Goal: Complete application form: Complete application form

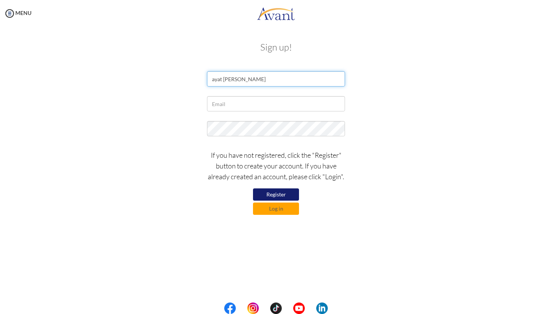
type input "ayat alqassem"
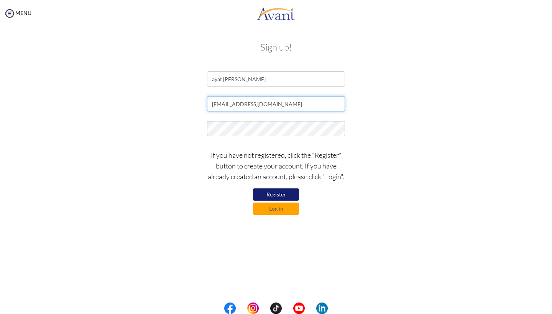
type input "totoalqassem@yahoo.com"
click at [286, 192] on button "Register" at bounding box center [276, 194] width 46 height 12
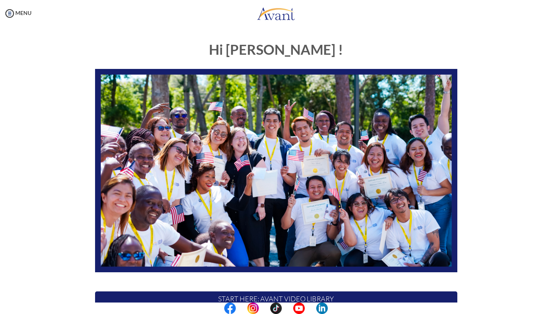
click at [495, 138] on div "Hi [PERSON_NAME] ! START HERE: Avant Video Library My Process My Resources Abou…" at bounding box center [276, 220] width 448 height 372
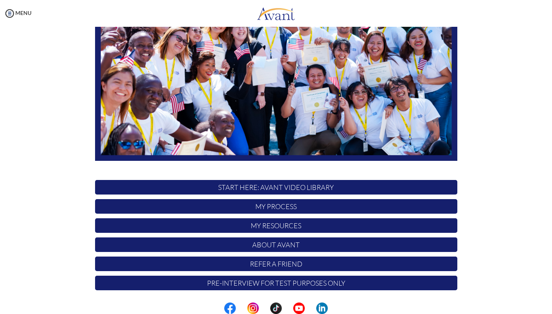
scroll to position [111, 0]
click at [279, 188] on p "START HERE: Avant Video Library" at bounding box center [276, 187] width 362 height 15
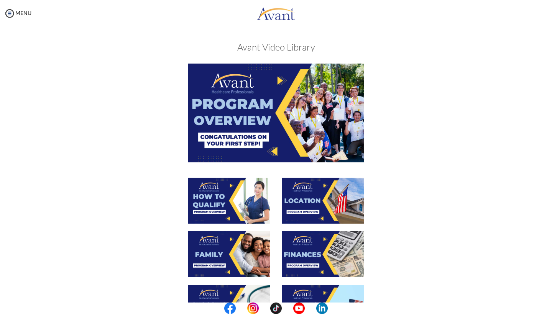
click at [416, 152] on div at bounding box center [276, 121] width 374 height 114
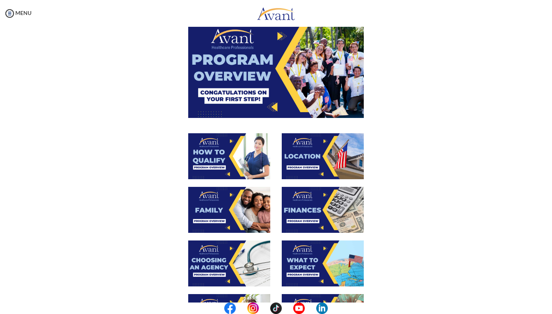
scroll to position [45, 0]
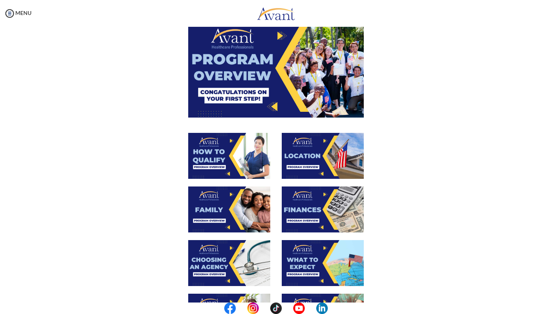
click at [263, 78] on img at bounding box center [275, 68] width 175 height 98
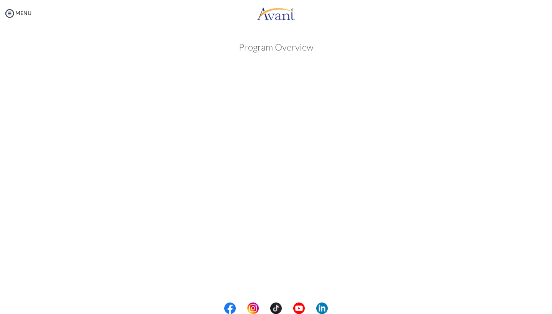
click at [514, 132] on body "Maintenance break. Please come back in 2 hours. MENU My Status What is the next…" at bounding box center [276, 157] width 552 height 314
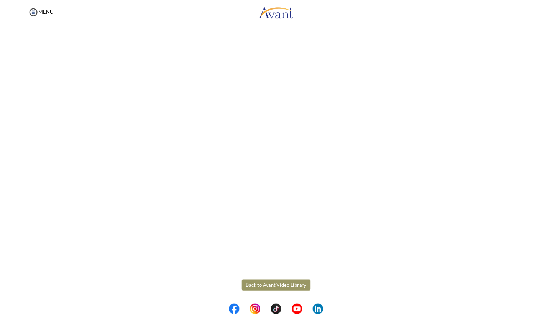
scroll to position [32, 0]
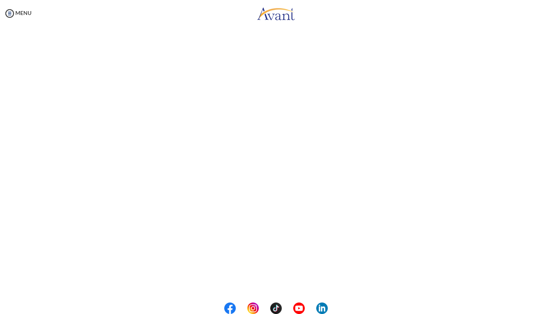
click at [526, 243] on body "Maintenance break. Please come back in 2 hours. MENU My Status What is the next…" at bounding box center [276, 157] width 552 height 314
click at [286, 279] on button "Back to Avant Video Library" at bounding box center [275, 282] width 75 height 12
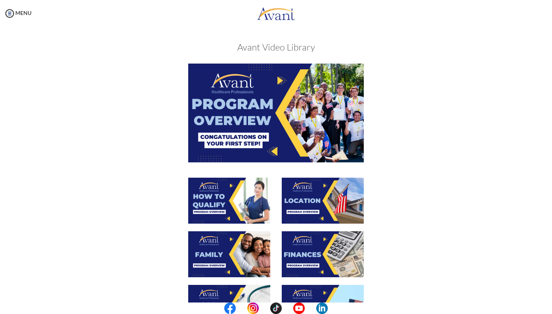
scroll to position [50, 0]
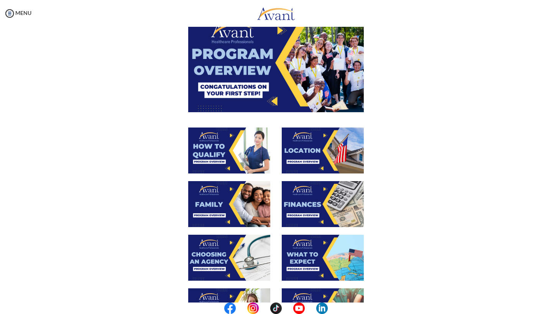
click at [237, 147] on img at bounding box center [229, 151] width 82 height 46
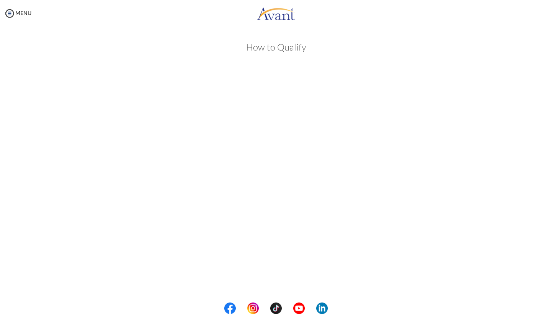
click at [531, 164] on body "Maintenance break. Please come back in 2 hours. MENU My Status What is the next…" at bounding box center [276, 157] width 552 height 314
click at [291, 280] on button "Back to Avant Video Library" at bounding box center [275, 282] width 75 height 12
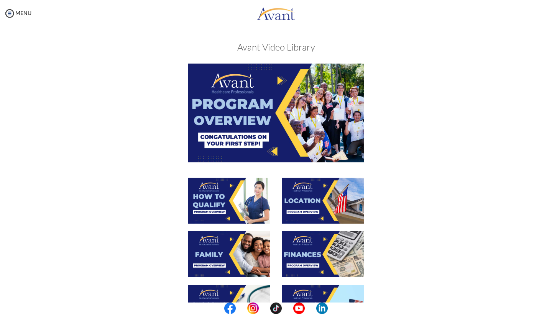
click at [381, 265] on div at bounding box center [276, 258] width 374 height 54
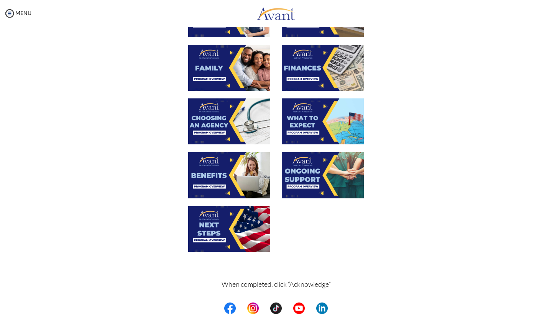
scroll to position [191, 0]
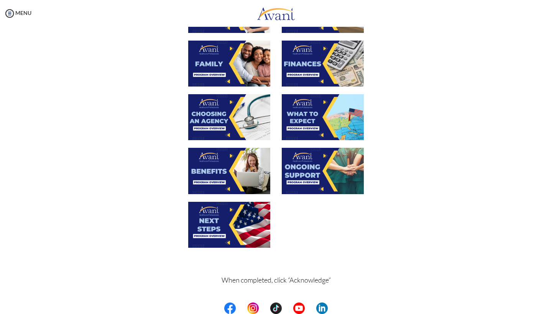
click at [311, 67] on img at bounding box center [323, 64] width 82 height 46
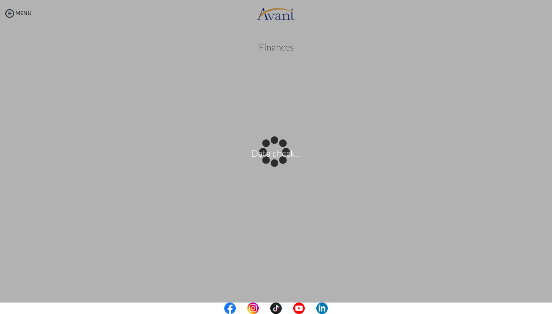
click at [513, 205] on body "Data check... Maintenance break. Please come back in 2 hours. MENU My Status Wh…" at bounding box center [276, 157] width 552 height 314
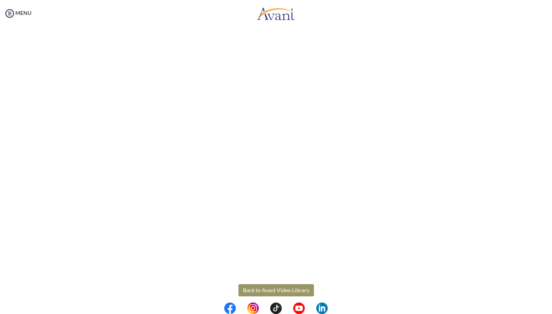
scroll to position [56, 0]
click at [279, 291] on button "Back to Avant Video Library" at bounding box center [275, 289] width 75 height 12
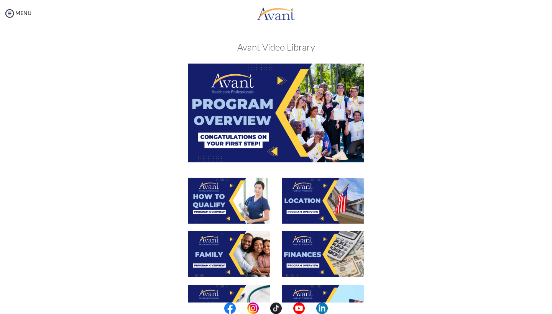
click at [457, 252] on div at bounding box center [276, 258] width 374 height 54
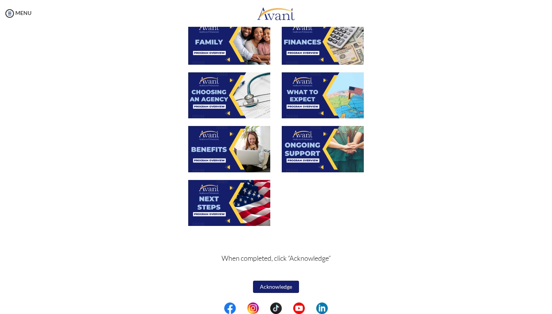
scroll to position [213, 0]
click at [275, 287] on button "Acknowledge" at bounding box center [276, 287] width 46 height 12
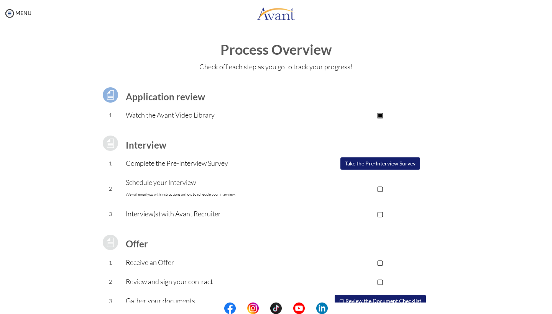
click at [378, 162] on button "Take the Pre-Interview Survey" at bounding box center [380, 163] width 80 height 12
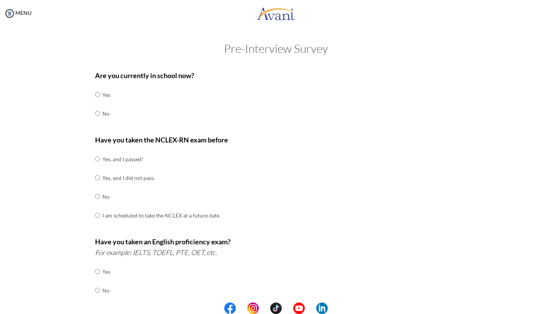
click at [97, 114] on input "radio" at bounding box center [97, 113] width 5 height 15
radio input "true"
click at [99, 172] on input "radio" at bounding box center [97, 177] width 5 height 15
radio input "true"
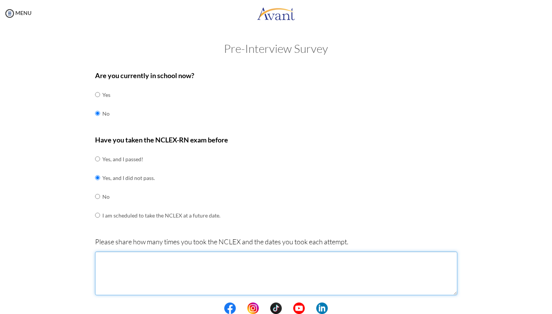
click at [121, 274] on textarea at bounding box center [276, 274] width 362 height 44
type textarea "2 times"
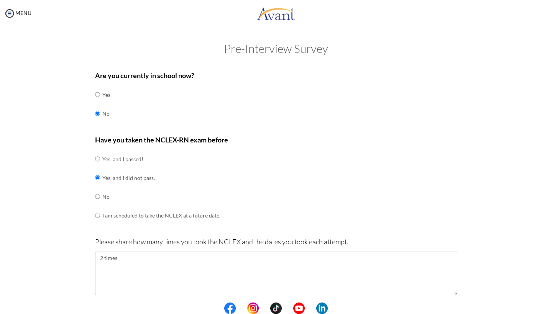
click at [302, 178] on div "Have you taken the NCLEX-RN exam before Yes, and I passed! Yes, and I did not p…" at bounding box center [276, 183] width 362 height 98
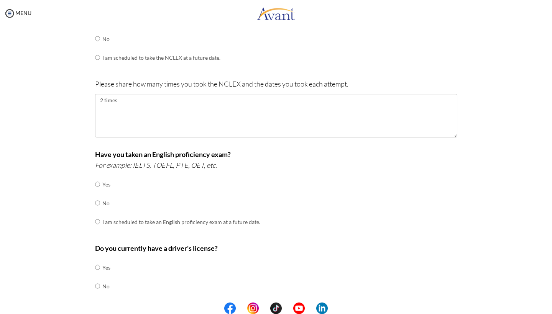
scroll to position [162, 0]
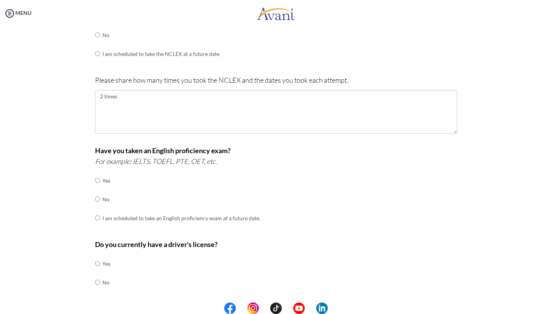
click at [97, 175] on input "radio" at bounding box center [97, 180] width 5 height 15
radio input "true"
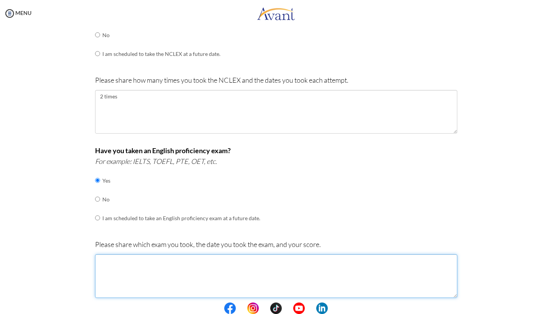
click at [251, 263] on textarea at bounding box center [276, 276] width 362 height 44
type textarea "IELTS 26/04/2024 over all score 5.5"
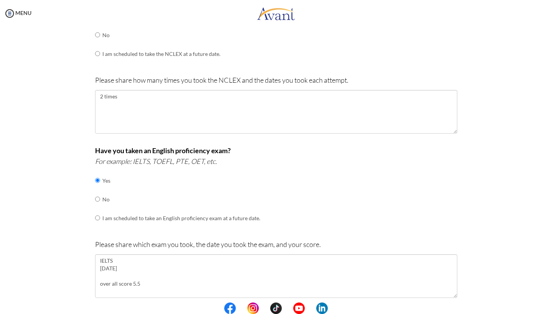
click at [500, 224] on div "Are you currently in school now? Yes No Have you taken the NCLEX-RN exam before…" at bounding box center [276, 178] width 448 height 546
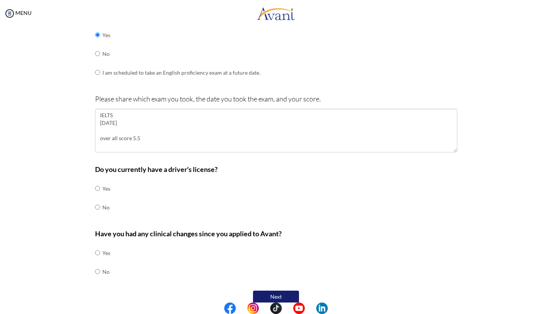
scroll to position [313, 0]
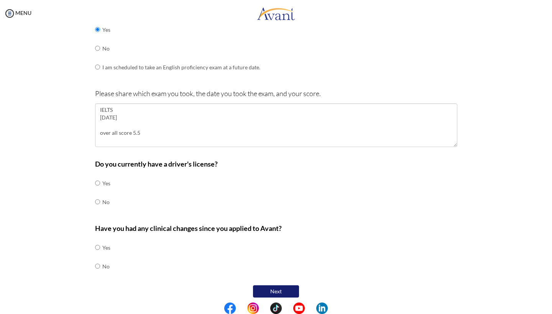
click at [96, 176] on input "radio" at bounding box center [97, 182] width 5 height 15
radio input "true"
click at [98, 259] on input "radio" at bounding box center [97, 266] width 5 height 15
radio input "true"
click at [274, 285] on button "Next" at bounding box center [276, 291] width 46 height 12
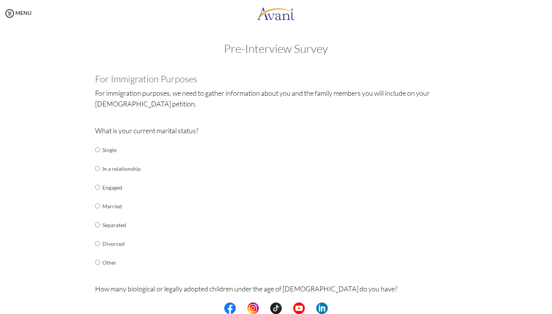
click at [97, 223] on input "radio" at bounding box center [97, 224] width 5 height 15
radio input "true"
click at [159, 215] on div "What is your current marital status? Single In a relationship Engaged Married S…" at bounding box center [276, 202] width 362 height 154
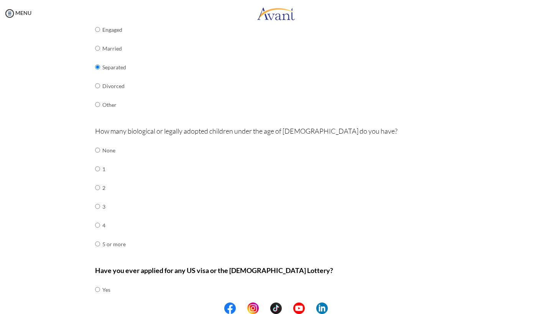
scroll to position [193, 0]
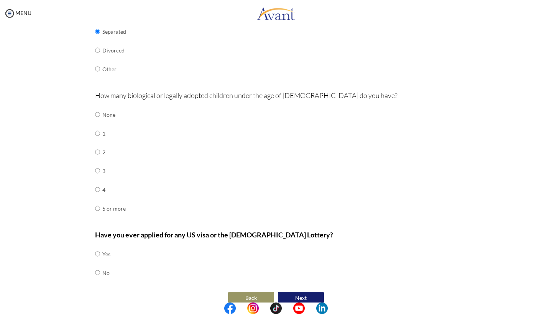
click at [97, 163] on input "radio" at bounding box center [97, 170] width 5 height 15
radio input "true"
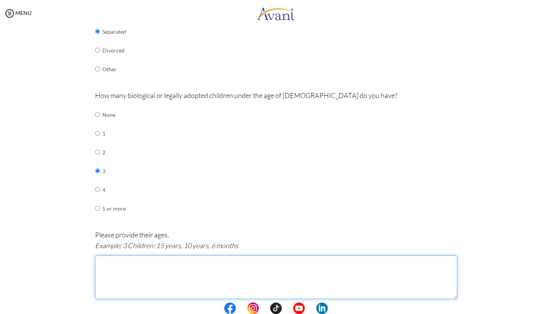
click at [114, 256] on textarea at bounding box center [276, 278] width 362 height 44
type textarea "3 children : 15 years, 13 years, 4 years"
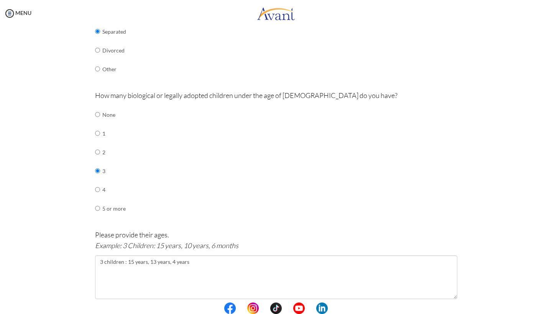
drag, startPoint x: 231, startPoint y: 189, endPoint x: 239, endPoint y: 178, distance: 14.0
click at [231, 189] on div "How many biological or legally adopted children under the age of 21 do you have…" at bounding box center [276, 158] width 362 height 136
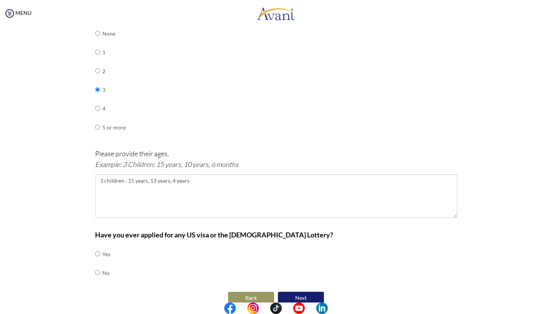
scroll to position [274, 0]
click at [97, 265] on input "radio" at bounding box center [97, 272] width 5 height 15
radio input "true"
click at [305, 292] on button "Next" at bounding box center [301, 298] width 46 height 12
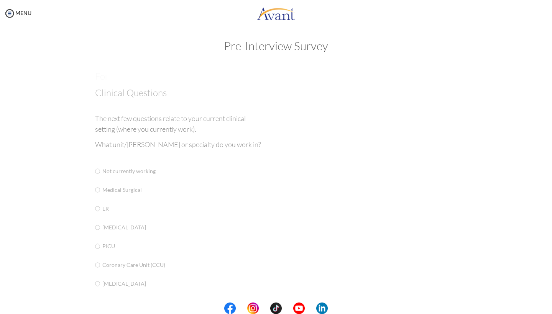
scroll to position [2, 0]
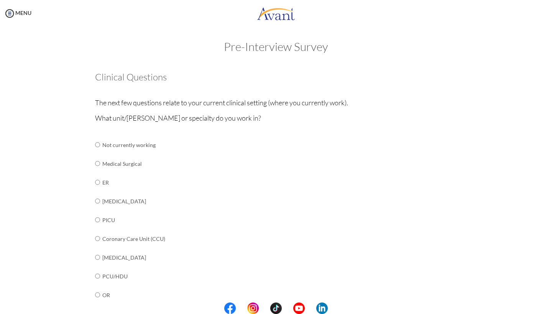
click at [97, 162] on input "radio" at bounding box center [97, 163] width 5 height 15
radio input "true"
click at [97, 196] on input "radio" at bounding box center [97, 200] width 5 height 15
radio input "true"
click at [98, 162] on input "radio" at bounding box center [97, 163] width 5 height 15
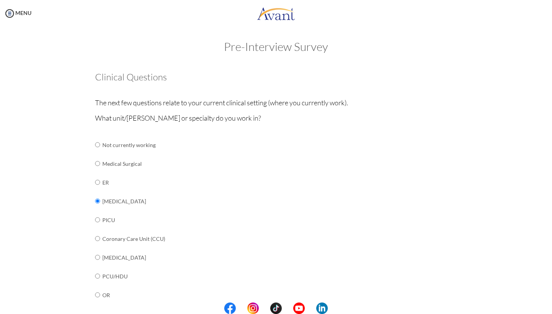
radio input "true"
click at [210, 183] on td "ER" at bounding box center [162, 182] width 120 height 19
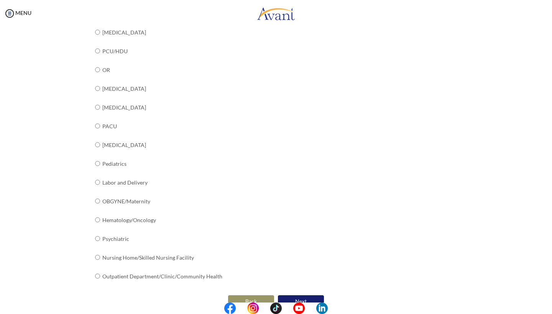
scroll to position [226, 0]
click at [300, 296] on button "Next" at bounding box center [301, 302] width 46 height 12
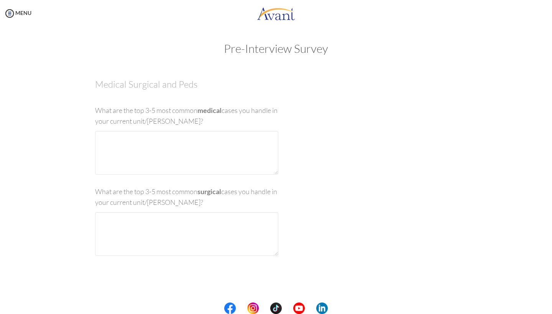
scroll to position [0, 0]
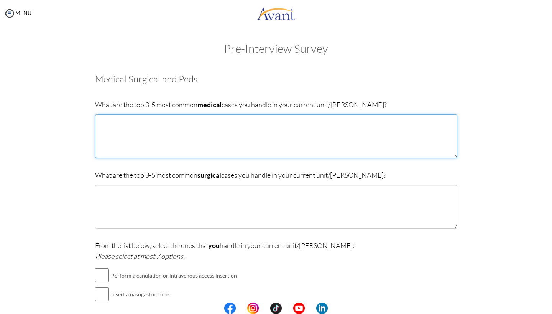
click at [208, 139] on textarea at bounding box center [276, 137] width 362 height 44
type textarea "a"
click at [111, 128] on textarea "multible" at bounding box center [276, 137] width 362 height 44
click at [115, 120] on textarea "multible" at bounding box center [276, 137] width 362 height 44
click at [120, 122] on textarea "multible" at bounding box center [276, 137] width 362 height 44
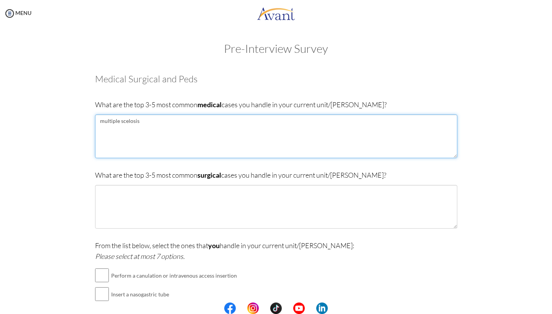
click at [131, 122] on textarea "multiple scelosis" at bounding box center [276, 137] width 362 height 44
click at [129, 121] on textarea "multiple scelosis" at bounding box center [276, 137] width 362 height 44
click at [165, 121] on textarea "multiple scelrosis" at bounding box center [276, 137] width 362 height 44
click at [129, 122] on textarea "multiple scelrosis" at bounding box center [276, 137] width 362 height 44
click at [149, 120] on textarea "multiple scelrosis" at bounding box center [276, 137] width 362 height 44
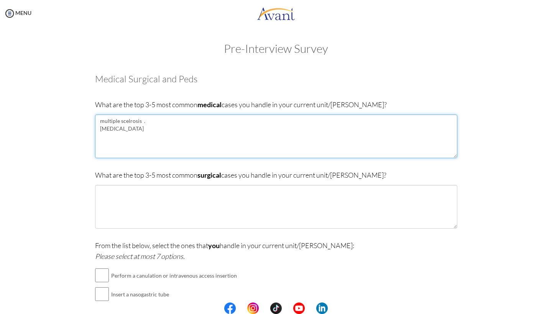
click at [130, 122] on textarea "multiple scelrosis . blood transfusion" at bounding box center [276, 137] width 362 height 44
click at [157, 122] on textarea "multiple scelerosis . blood transfusion" at bounding box center [276, 137] width 362 height 44
click at [147, 131] on textarea "multiple scelerosis . blood transfusion" at bounding box center [276, 137] width 362 height 44
type textarea "multiple scelerosis . blood transfusion ascitic tapping"
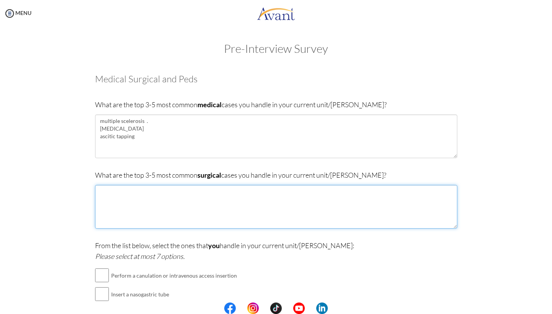
click at [129, 208] on textarea at bounding box center [276, 207] width 362 height 44
click at [119, 191] on textarea "opthalomogy cases(" at bounding box center [276, 207] width 362 height 44
click at [154, 191] on textarea "opthalomogy cases(" at bounding box center [276, 207] width 362 height 44
type textarea "opthalomogy cases(cataract , retinal detachment , keratoplasty ) Urology ( Cyst…"
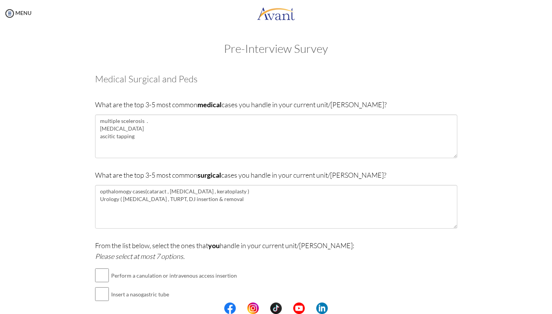
click at [369, 255] on p "From the list below, select the ones that you handle in your current unit/ward:…" at bounding box center [276, 250] width 362 height 21
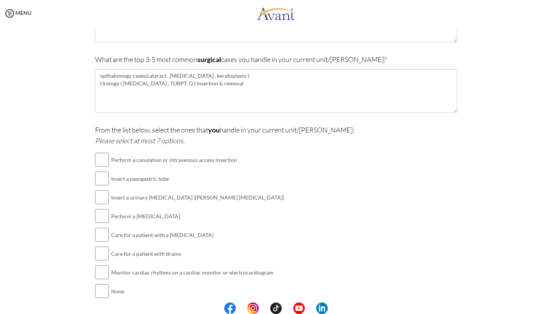
scroll to position [140, 0]
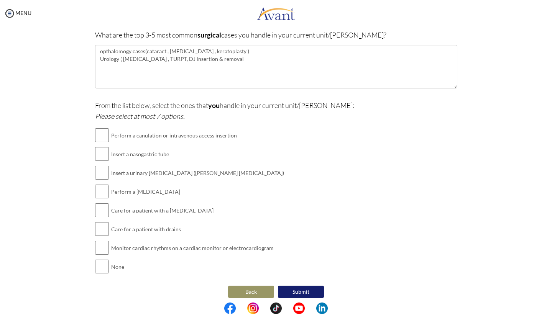
click at [97, 135] on input "checkbox" at bounding box center [102, 135] width 14 height 15
checkbox input "true"
click at [96, 152] on input "checkbox" at bounding box center [102, 153] width 14 height 15
checkbox input "true"
click at [97, 170] on input "checkbox" at bounding box center [102, 172] width 14 height 15
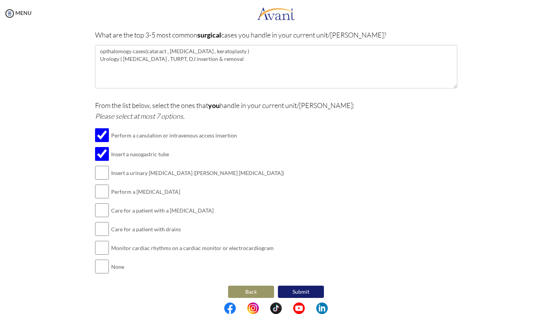
checkbox input "true"
click at [99, 189] on input "checkbox" at bounding box center [102, 191] width 14 height 15
checkbox input "true"
click at [98, 206] on input "checkbox" at bounding box center [102, 210] width 14 height 15
checkbox input "true"
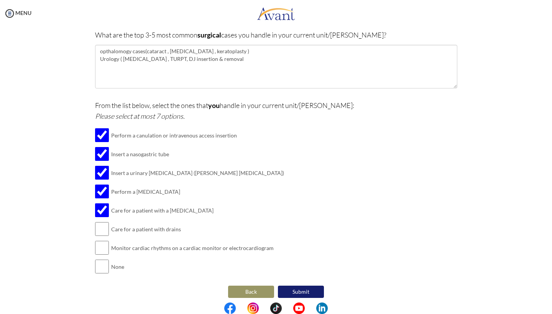
click at [99, 223] on input "checkbox" at bounding box center [102, 228] width 14 height 15
checkbox input "true"
click at [100, 243] on input "checkbox" at bounding box center [102, 247] width 14 height 15
checkbox input "true"
click at [293, 286] on button "Submit" at bounding box center [301, 292] width 46 height 12
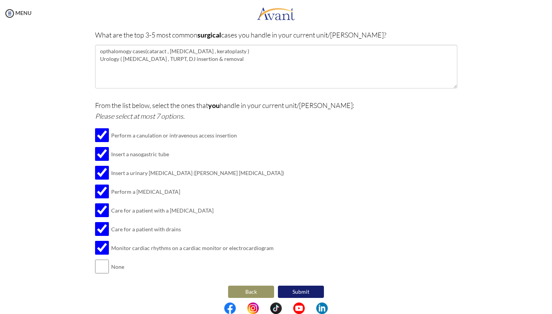
scroll to position [0, 0]
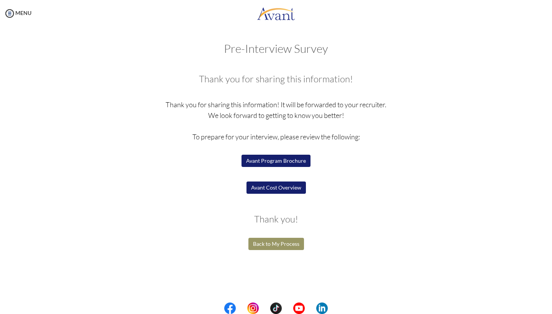
click at [276, 189] on button "Avant Cost Overview" at bounding box center [275, 188] width 59 height 12
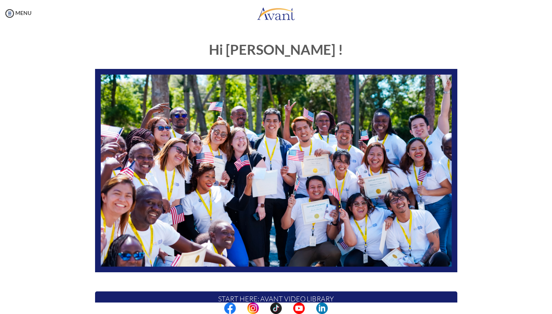
click at [409, 3] on link at bounding box center [276, 13] width 552 height 23
click at [493, 52] on div "Hi [PERSON_NAME] ! START HERE: Avant Video Library My Process My Resources Abou…" at bounding box center [276, 220] width 448 height 372
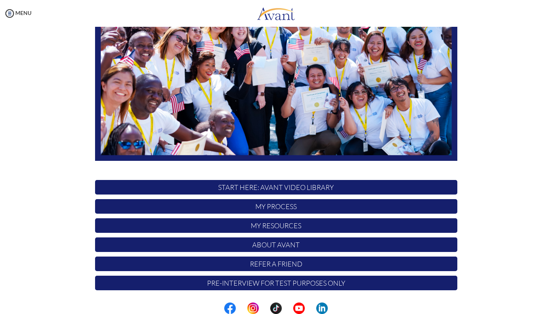
scroll to position [111, 0]
click at [276, 208] on p "My Process" at bounding box center [276, 206] width 362 height 15
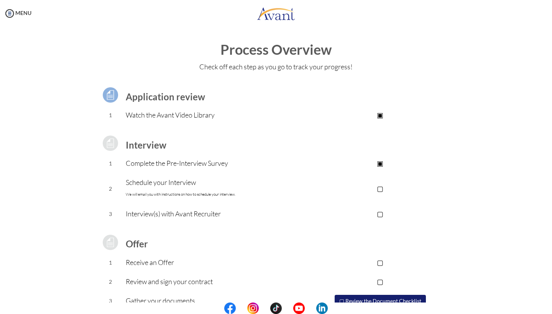
click at [172, 187] on p "Schedule your Interview We will email you with instructions on how to schedule …" at bounding box center [214, 188] width 177 height 23
click at [172, 182] on p "Schedule your Interview We will email you with instructions on how to schedule …" at bounding box center [214, 188] width 177 height 23
click at [253, 202] on td "Schedule your Interview We will email you with instructions on how to schedule …" at bounding box center [214, 188] width 177 height 31
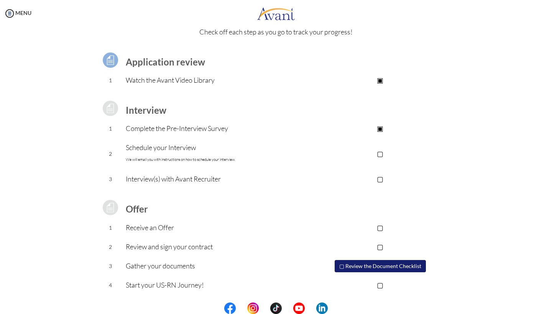
scroll to position [34, 0]
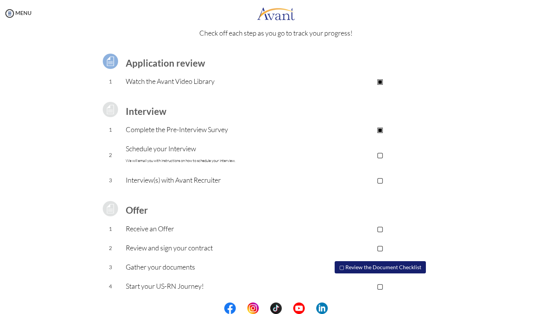
click at [148, 228] on p "Receive an Offer" at bounding box center [214, 228] width 177 height 11
click at [190, 255] on td "Review and sign your contract" at bounding box center [214, 248] width 177 height 19
click at [375, 264] on button "▢ Review the Document Checklist" at bounding box center [379, 267] width 91 height 12
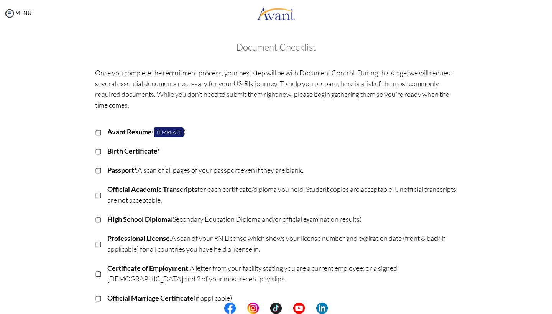
click at [61, 192] on div "Once you complete the recruitment process, your next step will be with Document…" at bounding box center [276, 258] width 448 height 388
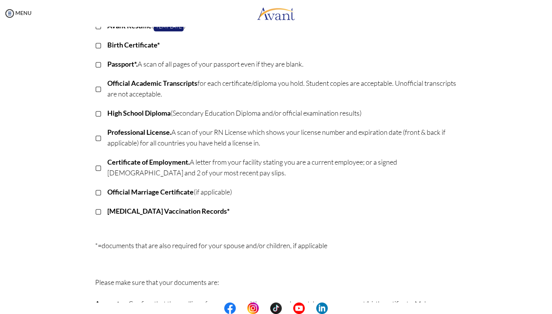
scroll to position [123, 0]
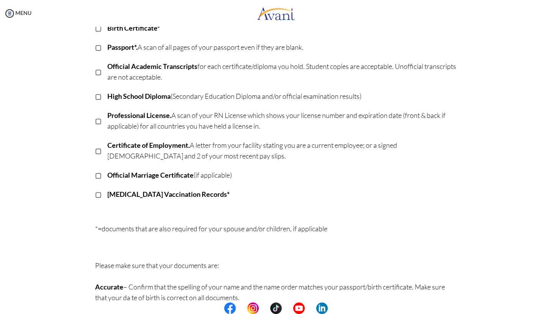
click at [241, 196] on p "[MEDICAL_DATA] Vaccination Records*" at bounding box center [282, 194] width 350 height 11
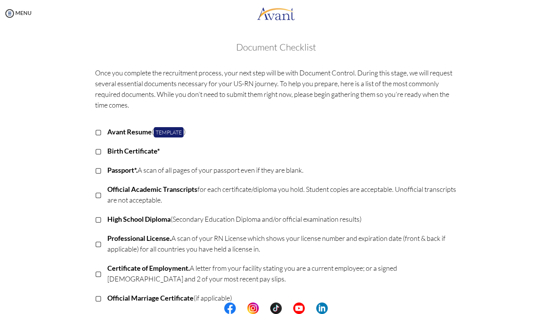
scroll to position [0, 0]
click at [12, 13] on img at bounding box center [9, 13] width 11 height 11
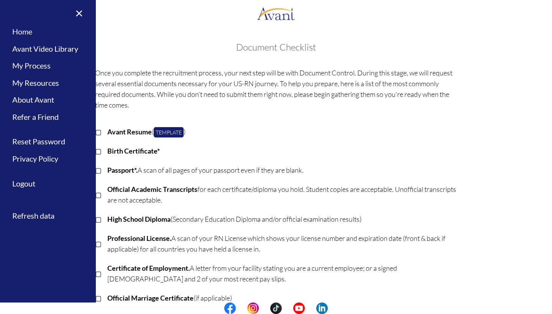
click at [25, 32] on link "Home" at bounding box center [48, 31] width 96 height 17
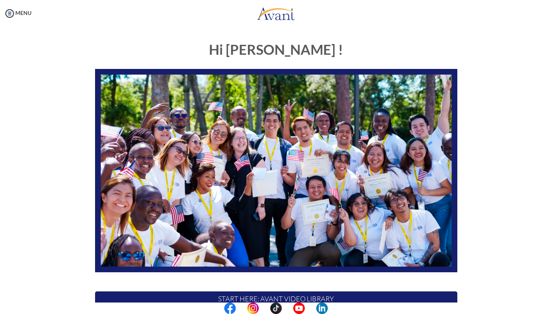
click at [391, 14] on link at bounding box center [276, 13] width 552 height 23
click at [474, 26] on div "MENU" at bounding box center [276, 14] width 552 height 29
click at [490, 64] on div "Hi [PERSON_NAME] ! START HERE: Avant Video Library My Process My Resources Abou…" at bounding box center [276, 220] width 448 height 372
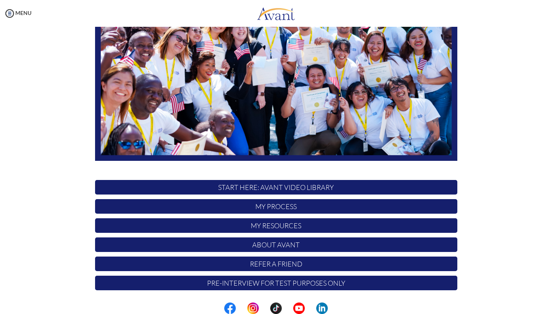
scroll to position [111, 0]
click at [284, 284] on p "Pre-Interview for test purposes only" at bounding box center [276, 283] width 362 height 15
